Goal: Information Seeking & Learning: Learn about a topic

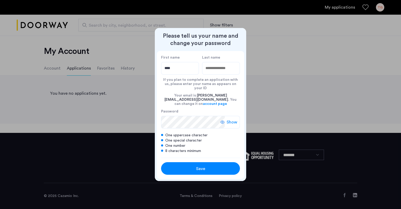
type input "****"
click at [212, 74] on input "Last name" at bounding box center [221, 68] width 38 height 13
type input "*******"
click at [161, 128] on div at bounding box center [161, 128] width 0 height 0
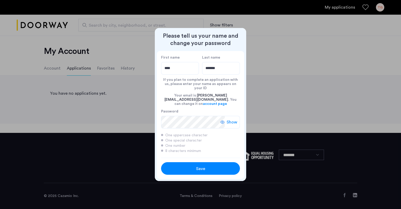
click at [192, 165] on div "Save" at bounding box center [200, 168] width 50 height 6
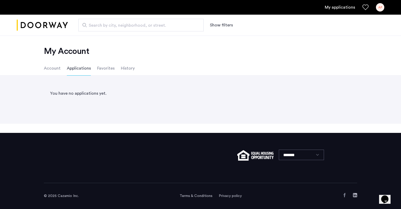
click at [58, 67] on li "Account" at bounding box center [52, 68] width 17 height 15
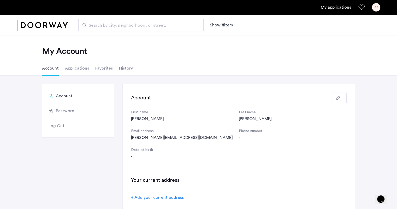
click at [109, 69] on li "Favorites" at bounding box center [103, 68] width 17 height 15
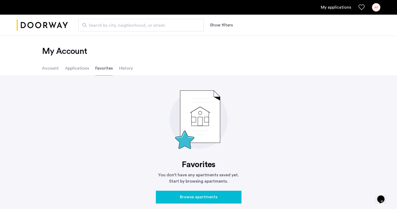
click at [126, 69] on li "History" at bounding box center [126, 68] width 14 height 15
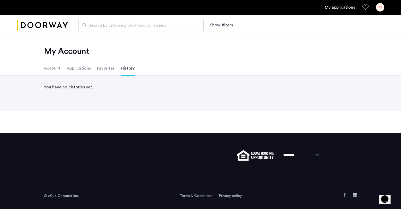
click at [97, 66] on li "Favorites" at bounding box center [105, 68] width 17 height 15
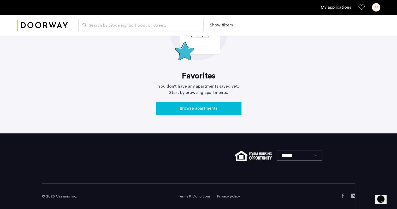
scroll to position [89, 0]
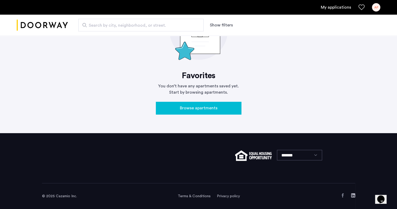
click at [181, 100] on div "Favorites You don’t have any apartments saved yet. Start by browsing apartments…" at bounding box center [198, 57] width 85 height 125
click at [185, 110] on span "Browse apartments" at bounding box center [199, 108] width 38 height 6
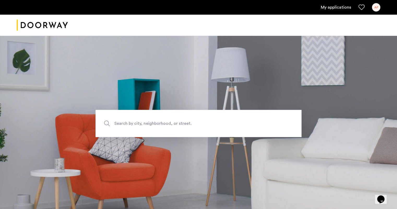
click at [163, 125] on span "Search by city, neighborhood, or street." at bounding box center [186, 123] width 144 height 7
click at [163, 125] on input "Search by city, neighborhood, or street." at bounding box center [199, 123] width 206 height 27
click at [164, 126] on input "Search by city, neighborhood, or street." at bounding box center [199, 123] width 206 height 27
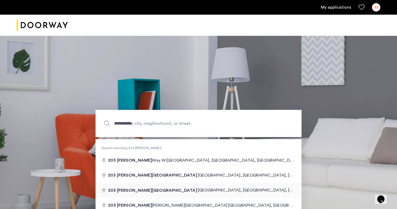
type input "**********"
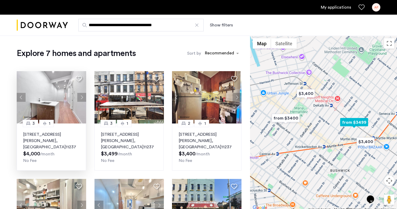
click at [67, 137] on p "203 Wyckoff Avenue, Unit 2R, Brooklyn , NY 11237" at bounding box center [51, 140] width 56 height 19
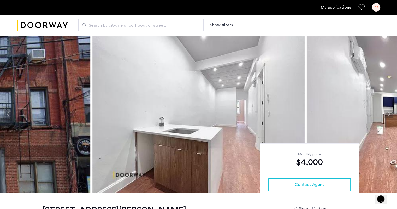
click at [189, 100] on img at bounding box center [198, 113] width 212 height 157
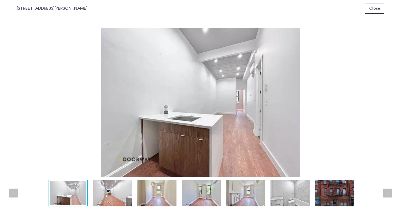
click at [164, 190] on img at bounding box center [156, 192] width 39 height 27
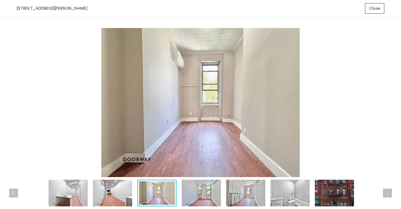
click at [201, 191] on img at bounding box center [201, 192] width 39 height 27
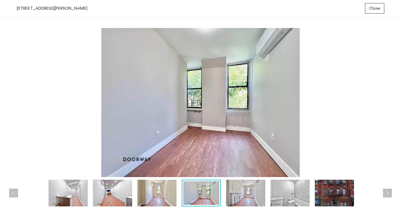
click at [240, 191] on img at bounding box center [245, 192] width 39 height 27
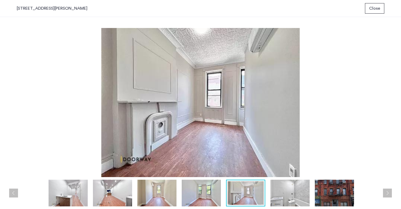
click at [291, 198] on img at bounding box center [289, 192] width 39 height 27
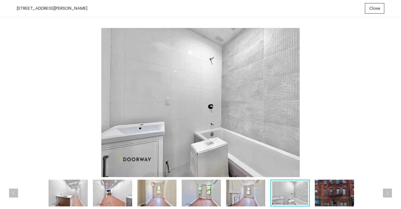
click at [262, 196] on img at bounding box center [245, 192] width 39 height 27
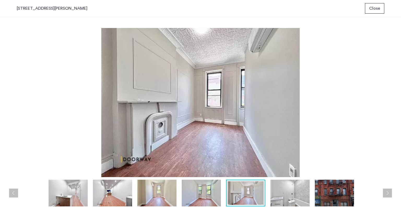
click at [306, 200] on img at bounding box center [289, 192] width 39 height 27
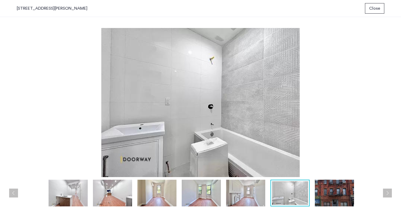
click at [332, 198] on img at bounding box center [334, 192] width 39 height 27
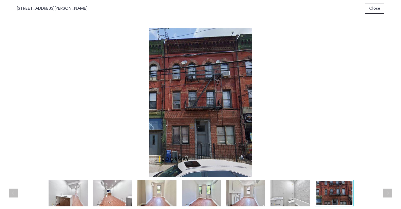
click at [289, 196] on img at bounding box center [289, 192] width 39 height 27
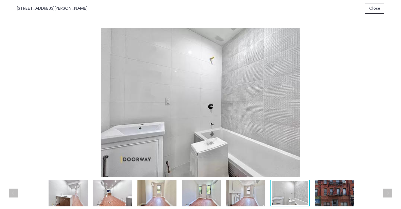
click at [271, 196] on div at bounding box center [289, 192] width 39 height 27
click at [264, 197] on img at bounding box center [245, 192] width 39 height 27
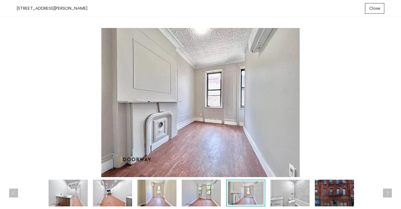
click at [210, 190] on img at bounding box center [201, 192] width 39 height 27
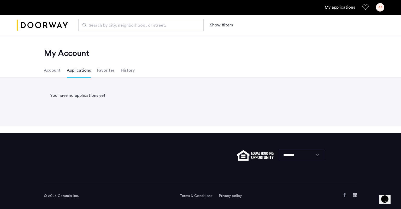
click at [331, 9] on link "My applications" at bounding box center [340, 7] width 30 height 6
